Goal: Book appointment/travel/reservation

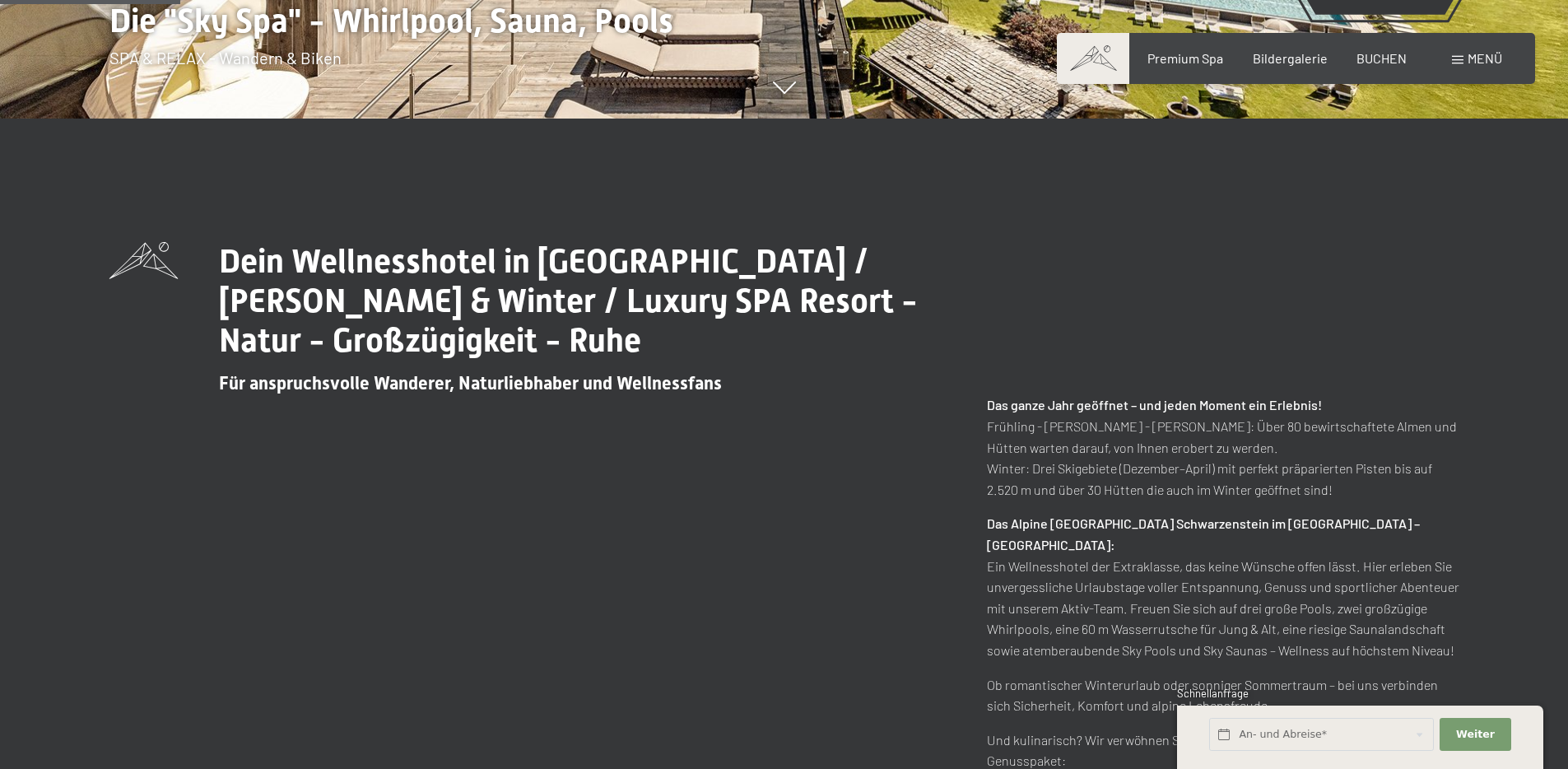
scroll to position [150, 0]
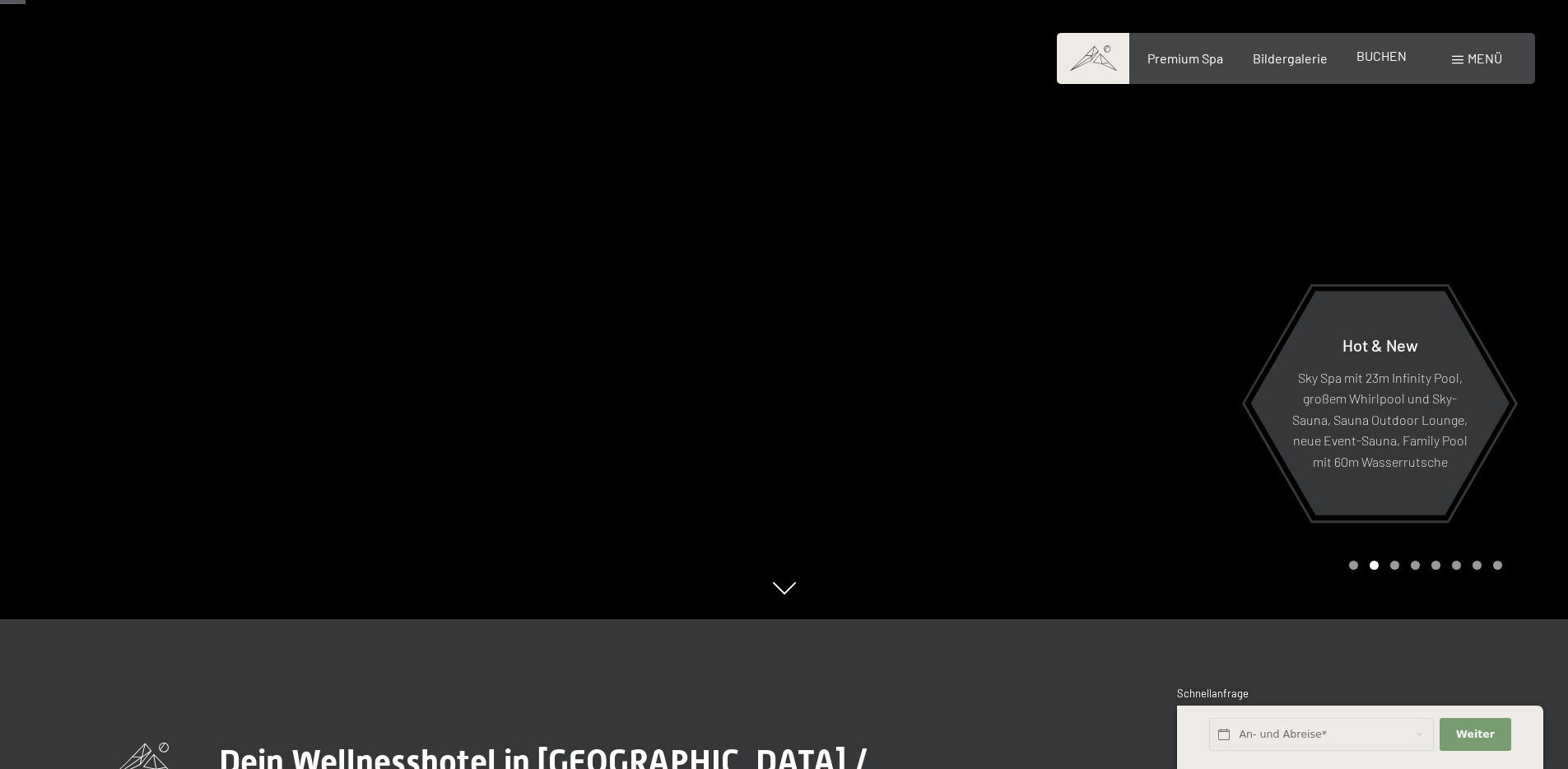
click at [1386, 56] on span "BUCHEN" at bounding box center [1381, 56] width 50 height 16
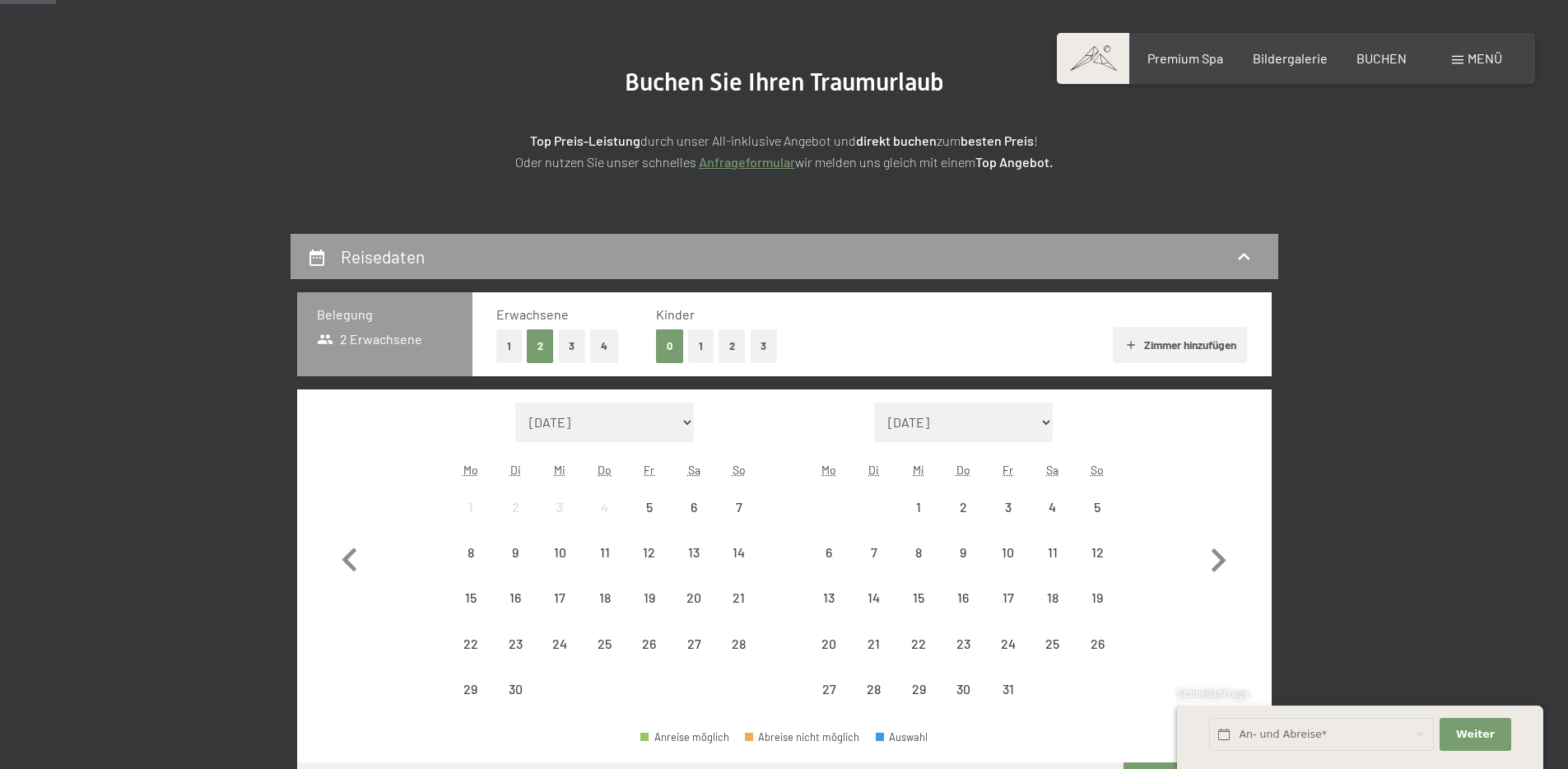
scroll to position [214, 0]
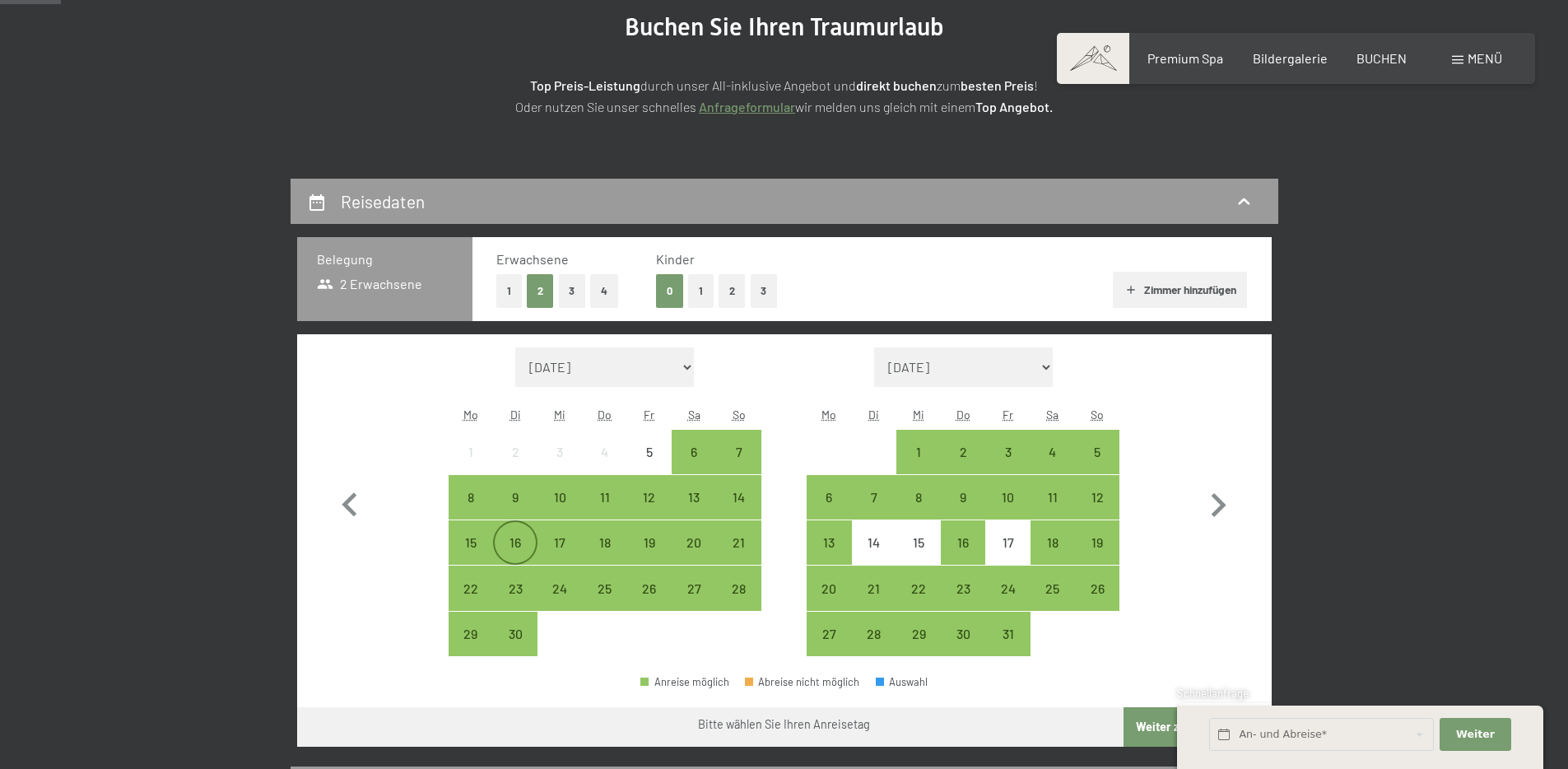
click at [514, 549] on div "16" at bounding box center [515, 556] width 41 height 41
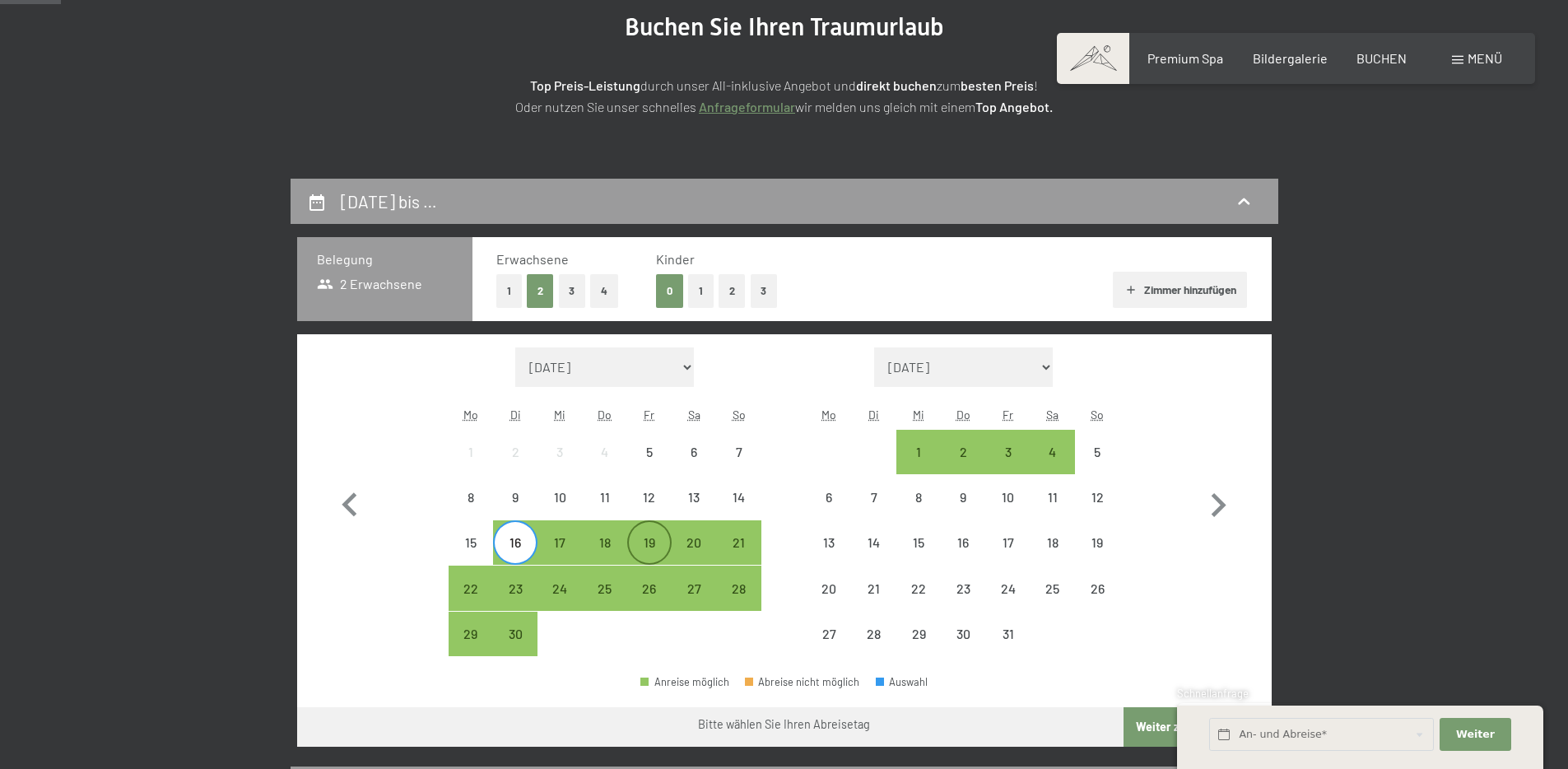
click at [655, 537] on div "19" at bounding box center [650, 556] width 41 height 41
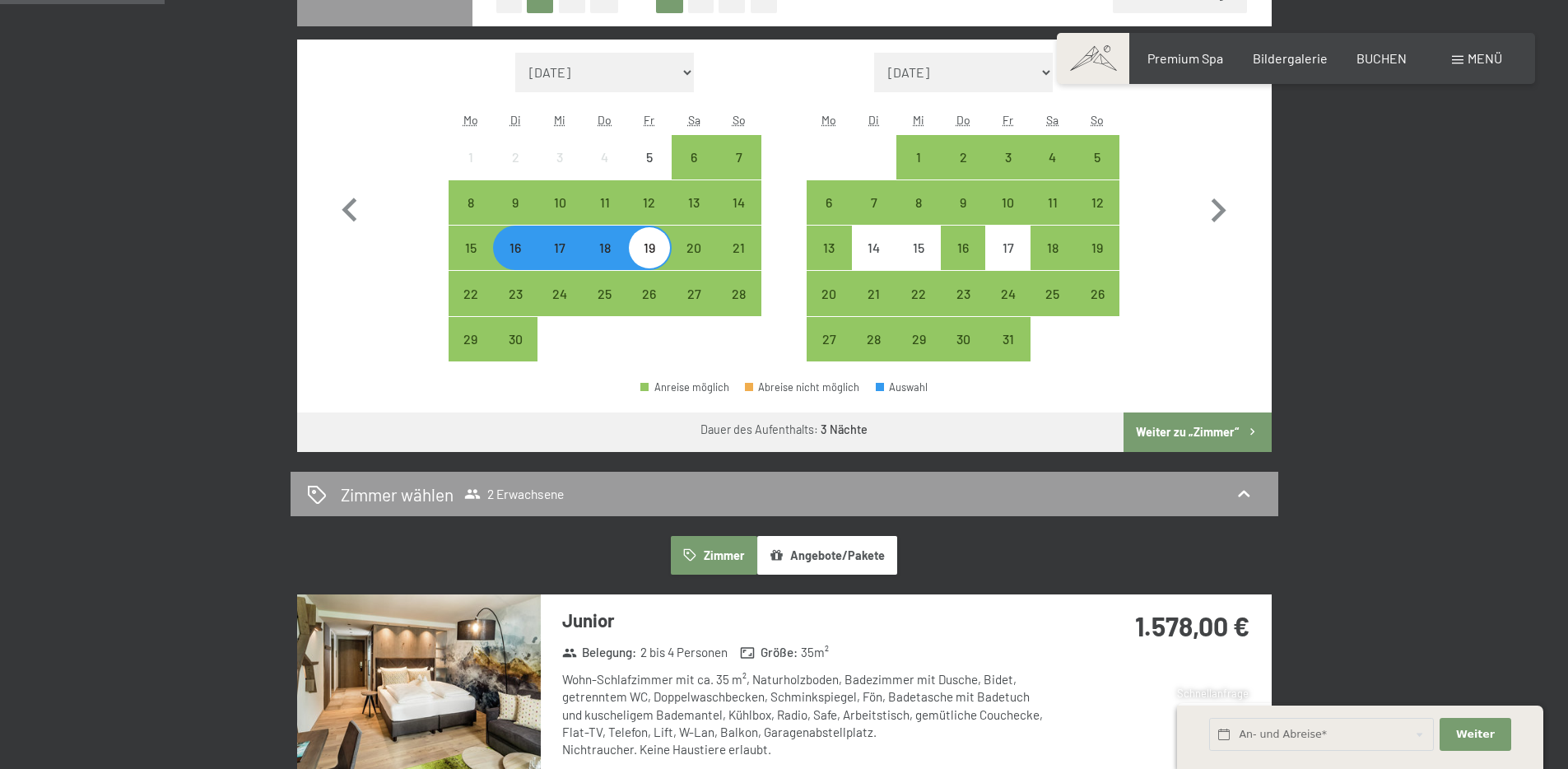
scroll to position [0, 0]
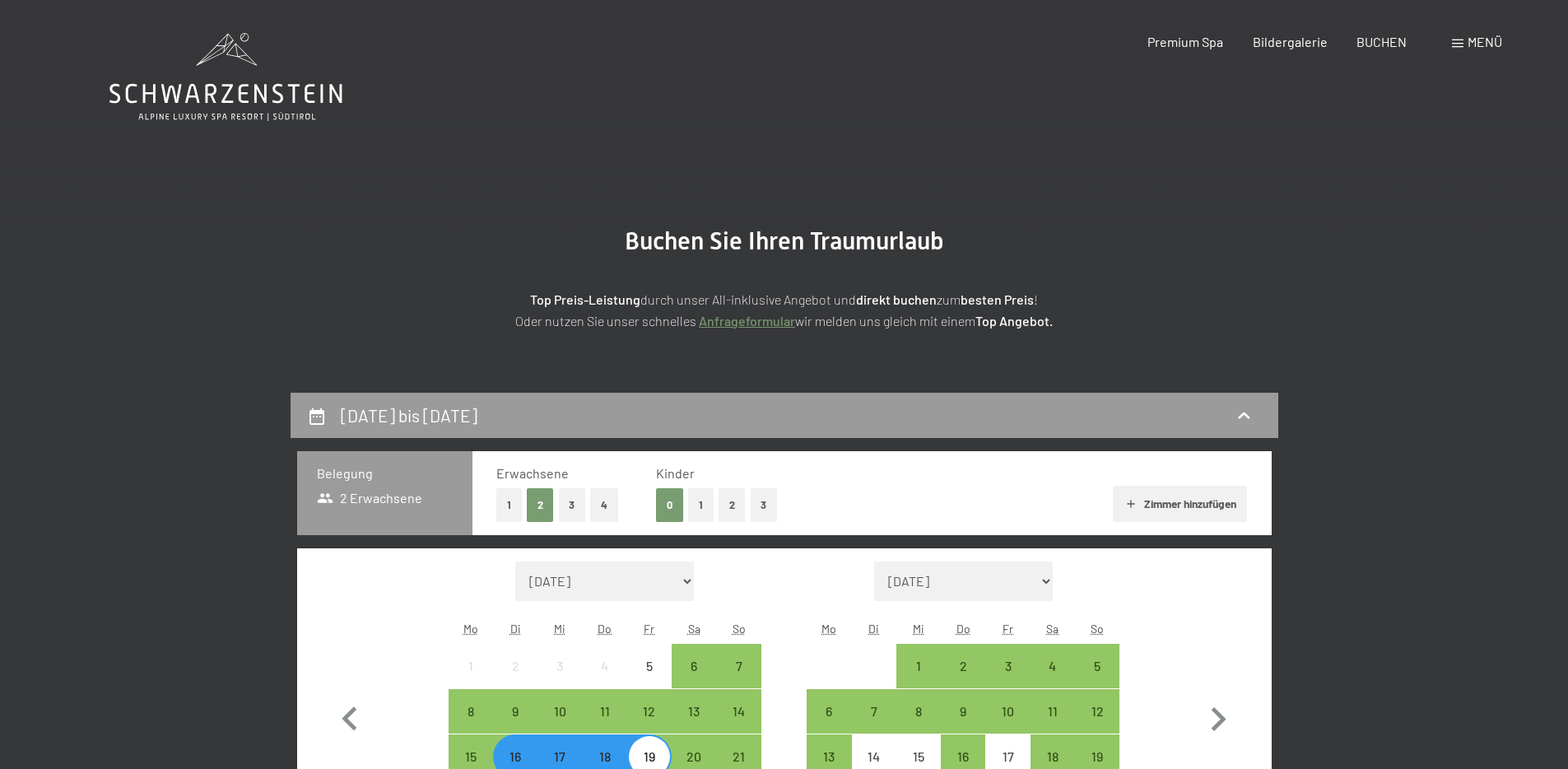
click at [271, 91] on icon at bounding box center [226, 77] width 233 height 88
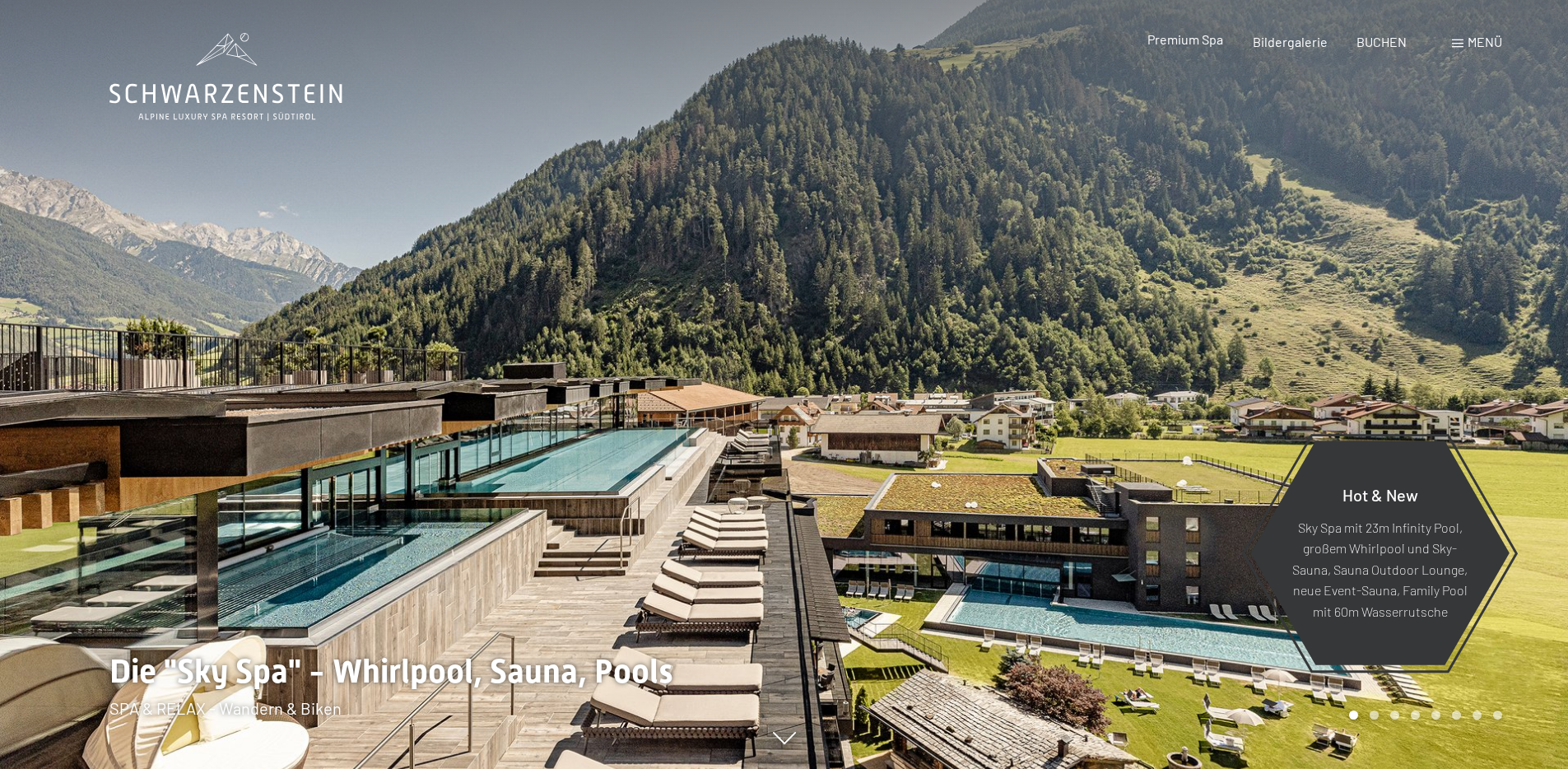
click at [1204, 39] on span "Premium Spa" at bounding box center [1185, 39] width 76 height 16
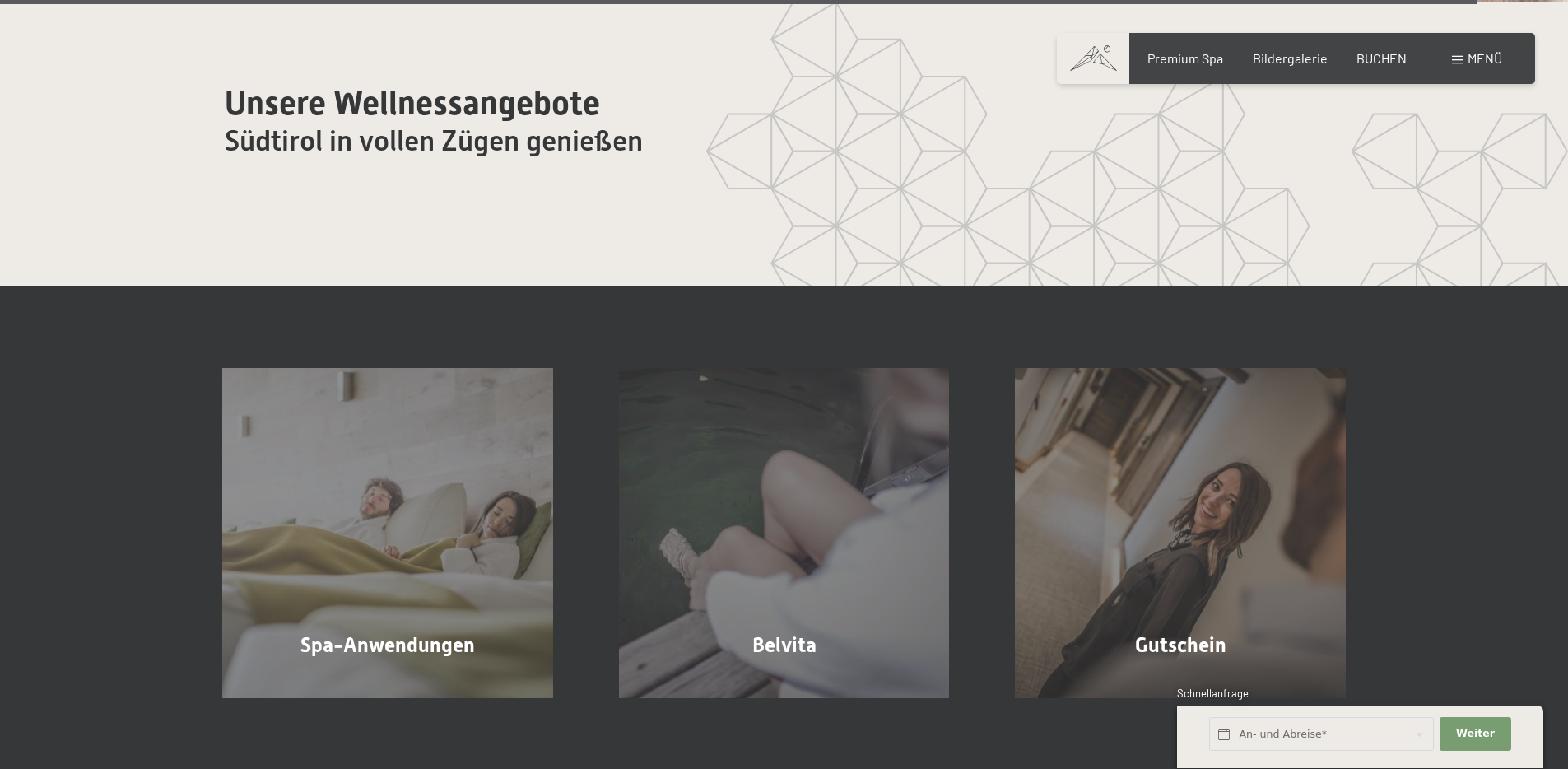
scroll to position [9901, 0]
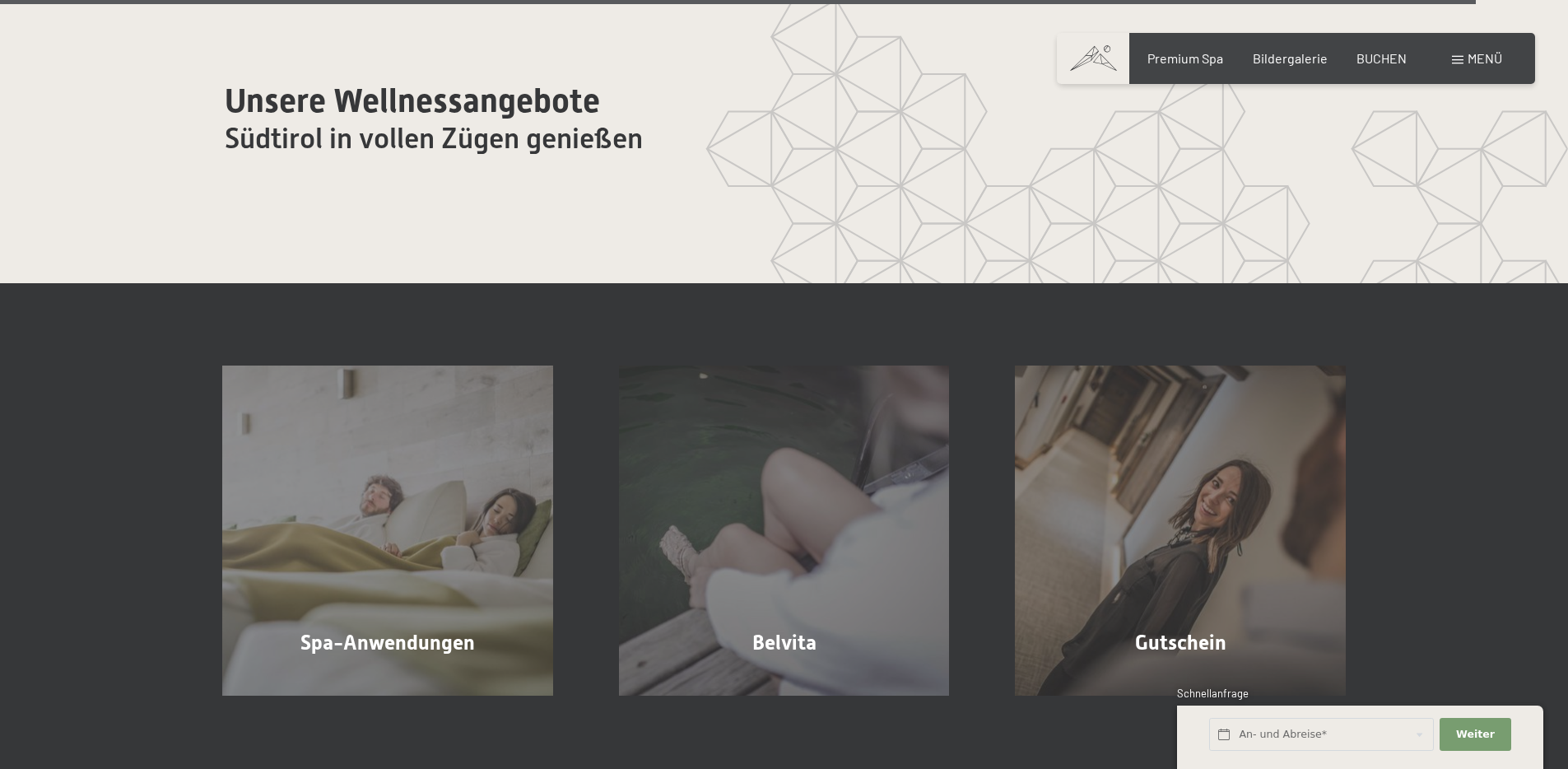
click at [1483, 60] on span "Menü" at bounding box center [1484, 58] width 34 height 16
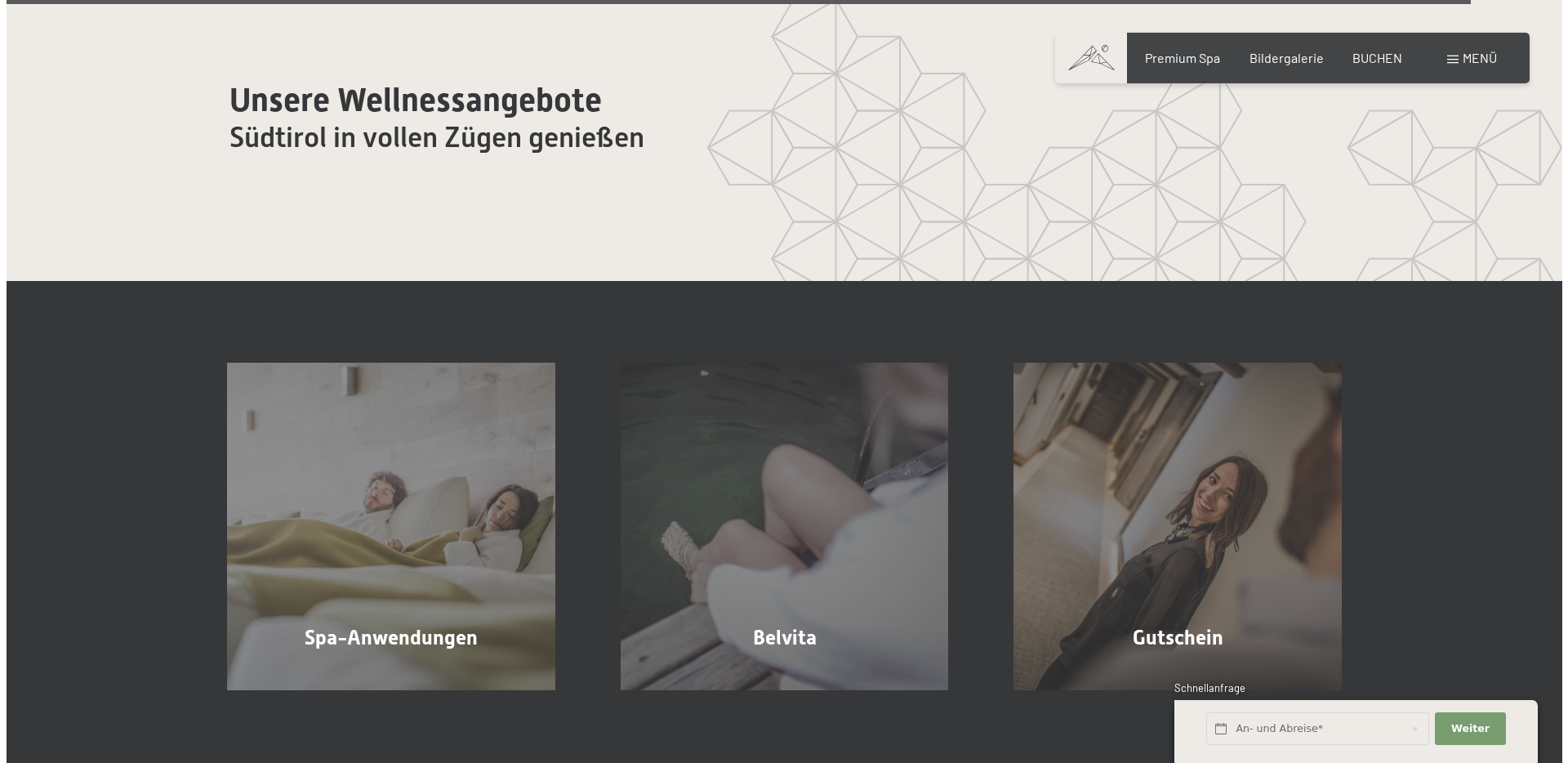
scroll to position [9851, 0]
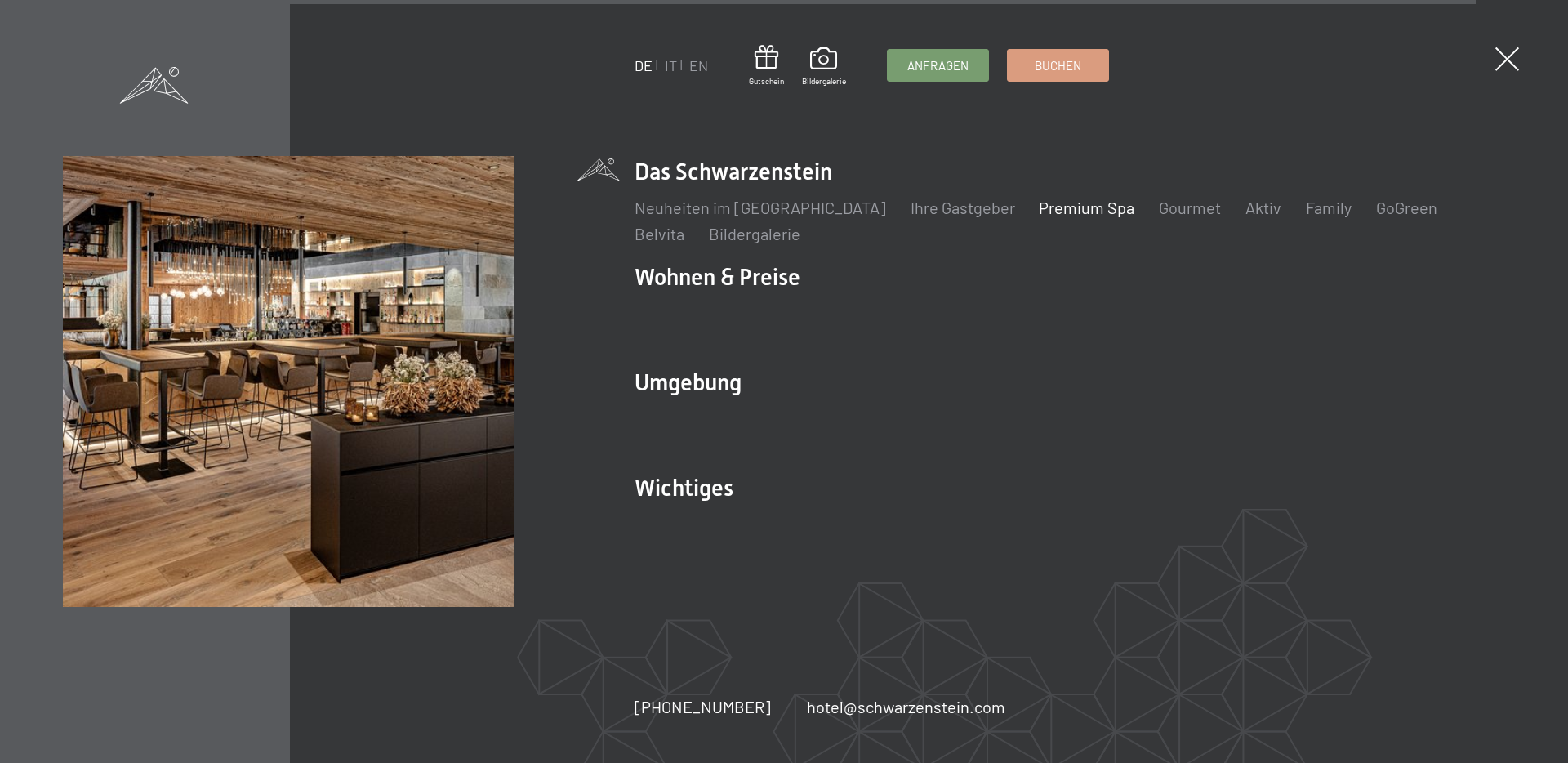
click at [1216, 218] on ul "Neuheiten im Schwarzenstein Ihre Gastgeber Premium Spa Gourmet Aktiv Wochenprog…" at bounding box center [1070, 220] width 872 height 49
click at [1245, 208] on link "Aktiv" at bounding box center [1263, 207] width 36 height 19
click at [1245, 211] on link "Aktiv" at bounding box center [1263, 207] width 36 height 19
